Goal: Task Accomplishment & Management: Manage account settings

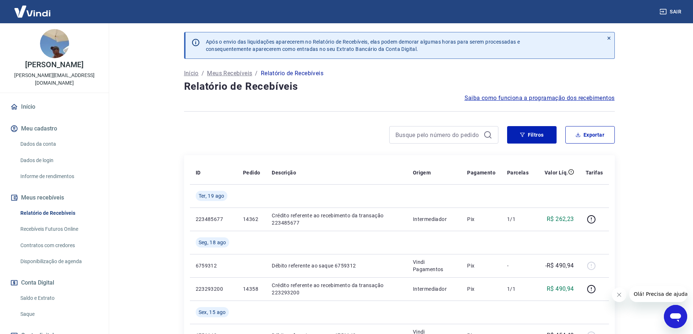
click at [128, 151] on main "Após o envio das liquidações aparecerem no Relatório de Recebíveis, elas podem …" at bounding box center [399, 178] width 588 height 311
